Goal: Find specific page/section: Find specific page/section

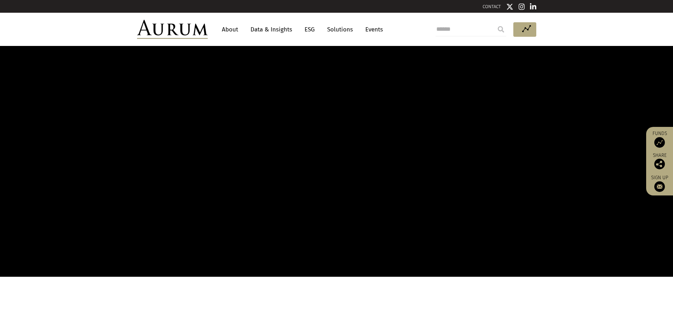
click at [221, 29] on link "About" at bounding box center [229, 29] width 23 height 13
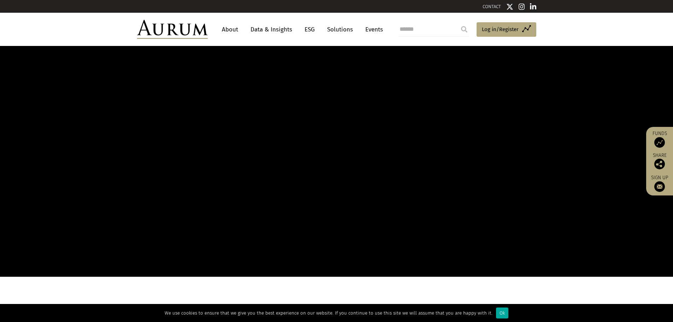
click at [227, 31] on link "About" at bounding box center [229, 29] width 23 height 13
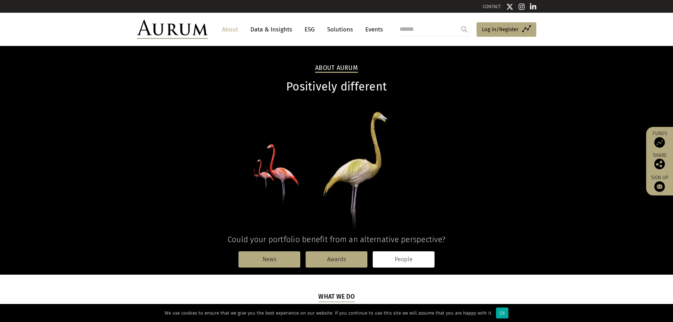
click at [393, 261] on link "People" at bounding box center [404, 259] width 62 height 16
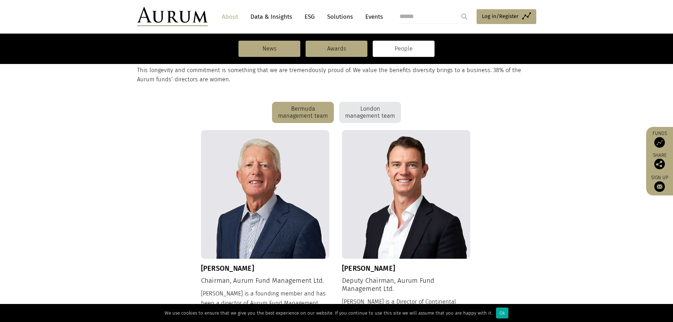
scroll to position [141, 0]
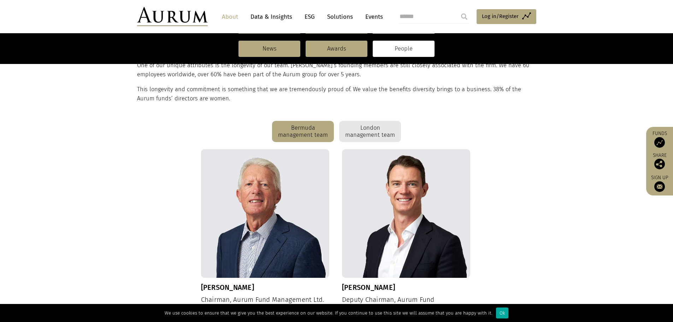
click at [363, 128] on div "London management team" at bounding box center [370, 131] width 62 height 21
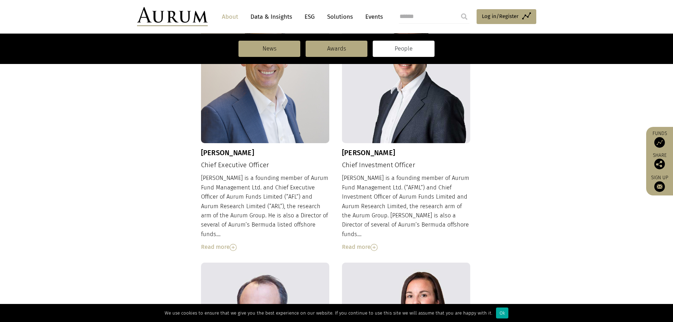
scroll to position [283, 0]
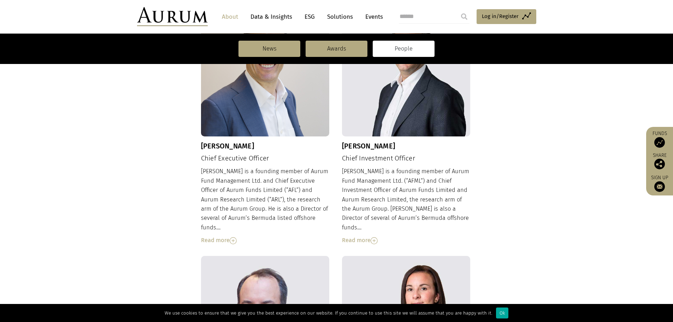
click at [221, 236] on div "Read more" at bounding box center [265, 240] width 129 height 9
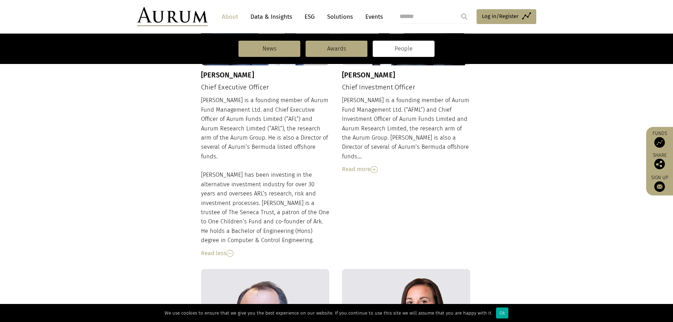
scroll to position [354, 0]
click at [362, 165] on div "Read more" at bounding box center [406, 169] width 129 height 9
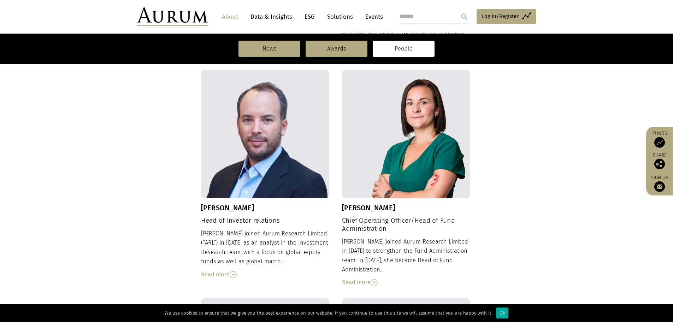
scroll to position [601, 0]
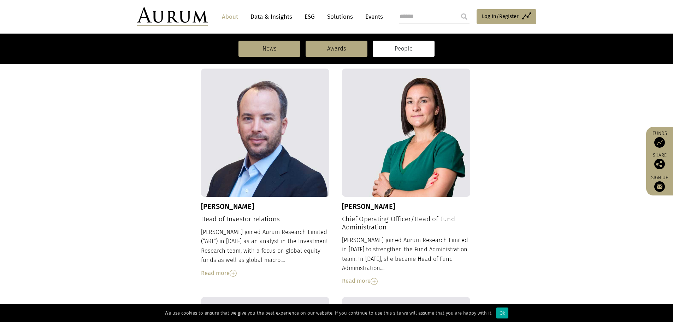
click at [231, 270] on img at bounding box center [233, 273] width 7 height 7
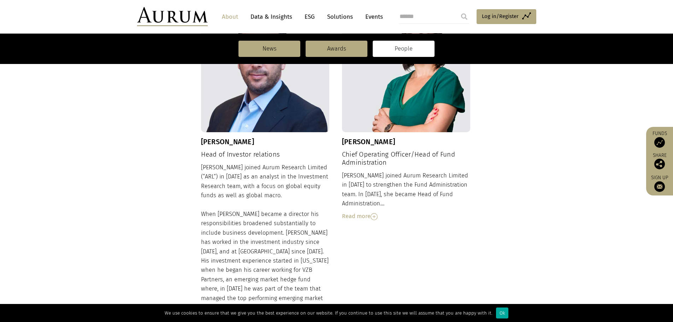
scroll to position [672, 0]
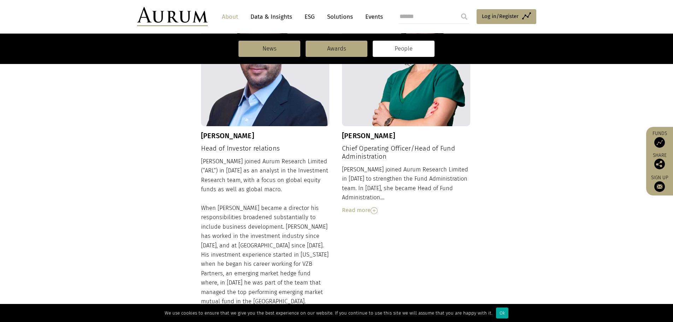
click at [350, 206] on div "Read more" at bounding box center [406, 210] width 129 height 9
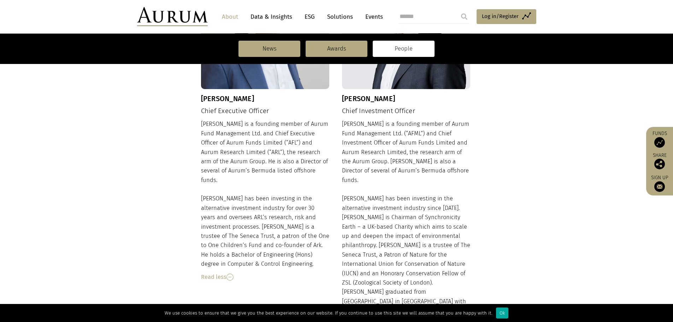
scroll to position [259, 0]
